Goal: Ask a question

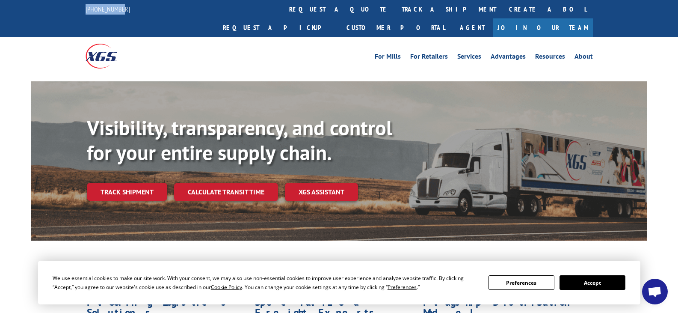
drag, startPoint x: 126, startPoint y: 8, endPoint x: 84, endPoint y: 14, distance: 41.9
click at [84, 14] on div "[PHONE_NUMBER] request a quote track a shipment Create a BOL Request a pickup C…" at bounding box center [339, 18] width 678 height 37
copy link "[PHONE_NUMBER]"
click at [588, 281] on button "Accept" at bounding box center [593, 282] width 66 height 15
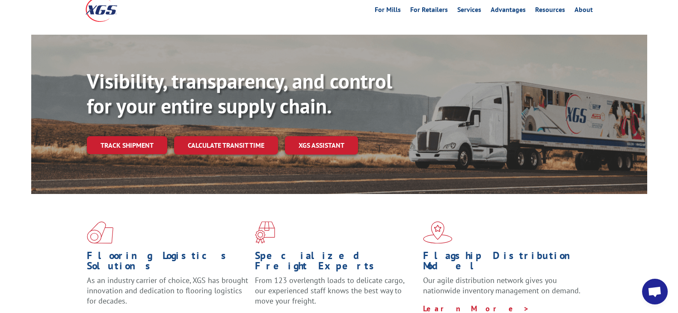
scroll to position [86, 0]
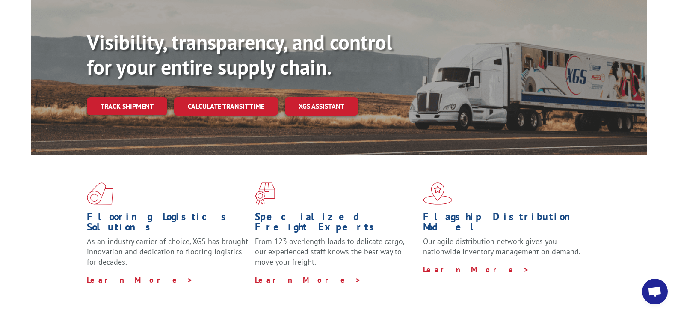
click at [655, 296] on span "Chat abierto" at bounding box center [655, 292] width 14 height 12
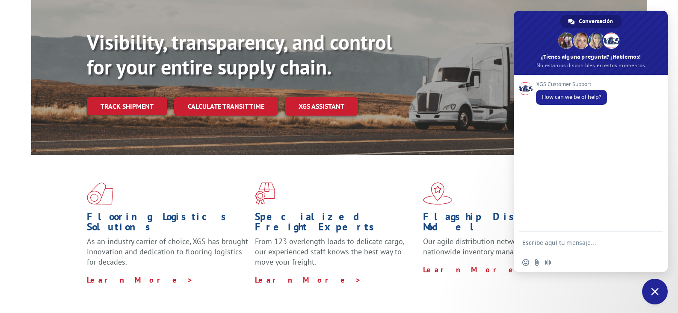
drag, startPoint x: 553, startPoint y: 244, endPoint x: 115, endPoint y: 225, distance: 438.3
click at [552, 244] on textarea "Escribe aquí tu mensaje..." at bounding box center [583, 242] width 120 height 21
paste textarea "31351625"
type textarea "Hello, I need to confirm if a shipment was picked up. BOL 31351625"
click at [656, 226] on span "Enviar" at bounding box center [653, 227] width 6 height 6
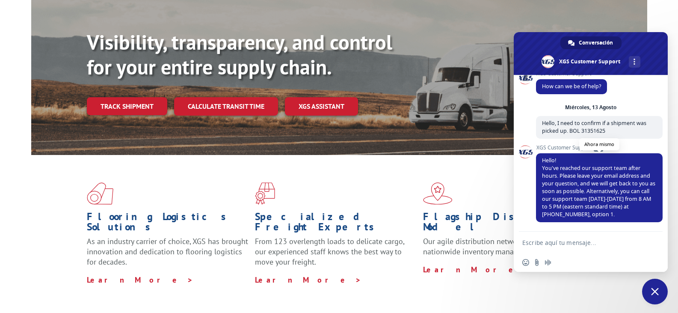
scroll to position [0, 0]
